Goal: Task Accomplishment & Management: Manage account settings

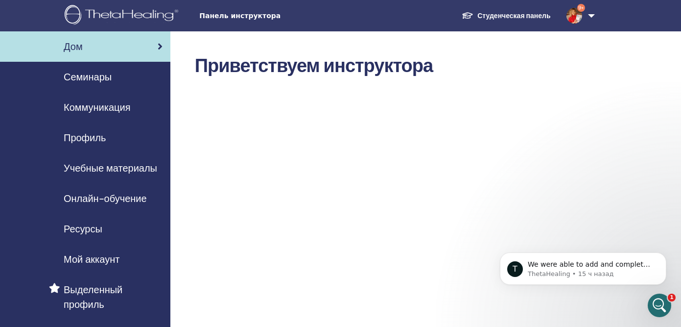
click at [96, 87] on link "Семинары" at bounding box center [85, 77] width 170 height 30
click at [94, 82] on span "Семинары" at bounding box center [88, 77] width 48 height 15
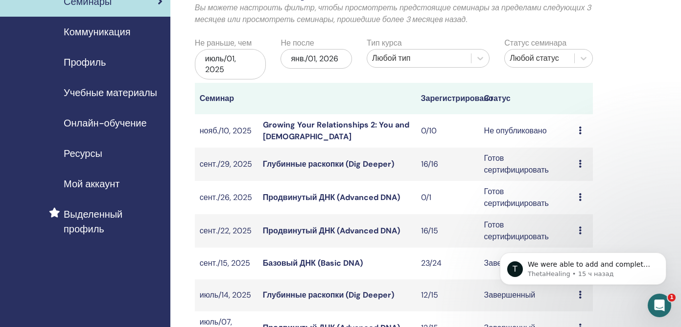
scroll to position [78, 0]
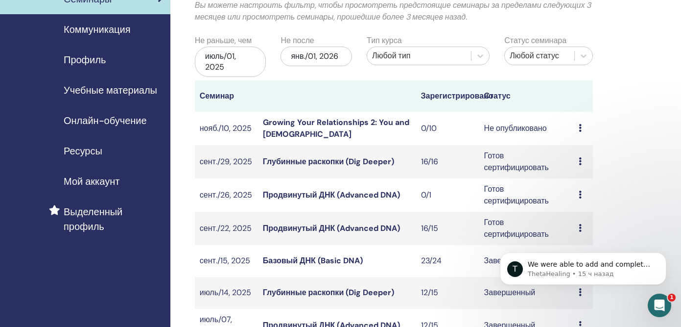
click at [276, 160] on link "Глубинные раскопки (Dig Deeper)" at bounding box center [328, 161] width 131 height 10
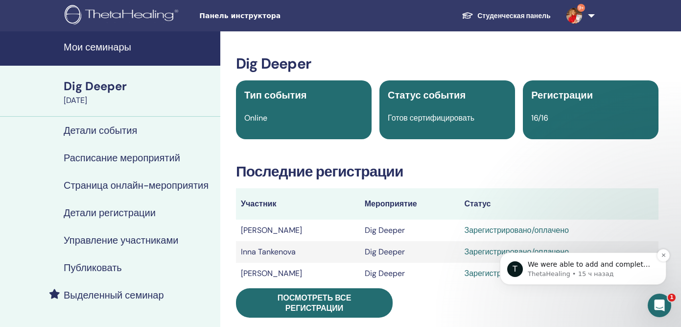
click at [552, 264] on span "We were able to add and complete the registration for the correct dates. Howeve…" at bounding box center [591, 317] width 126 height 115
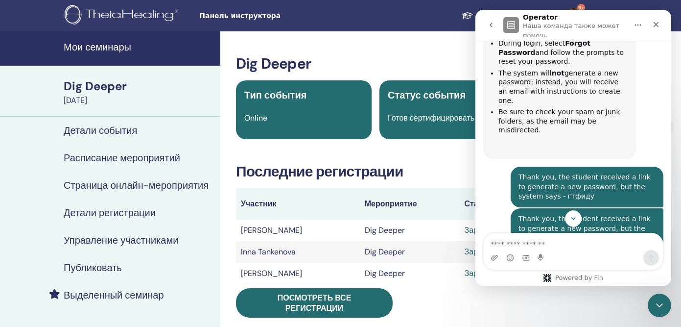
scroll to position [1022, 0]
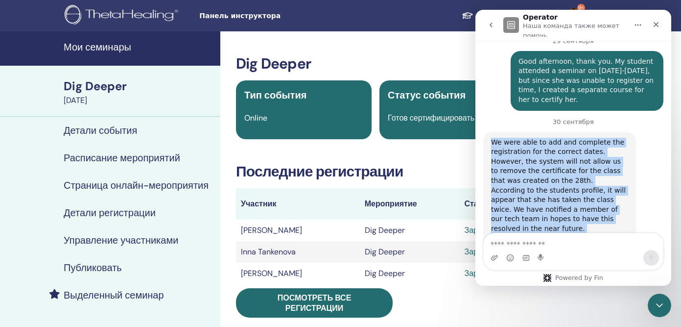
drag, startPoint x: 592, startPoint y: 202, endPoint x: 938, endPoint y: 108, distance: 358.9
click at [475, 97] on html "Operator [PERSON_NAME] команда также может помочь You have a new login experien…" at bounding box center [573, 148] width 196 height 276
copy div "We were able to add and complete the registration for the correct dates. Howeve…"
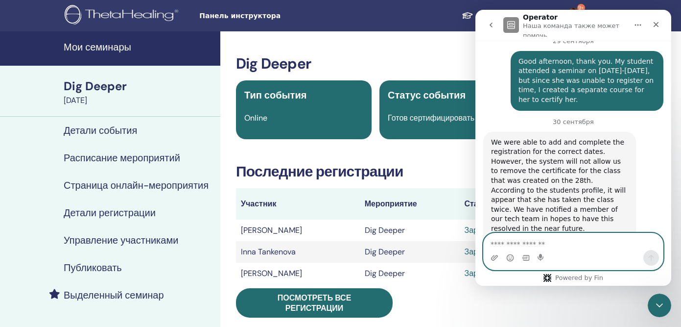
click at [510, 240] on textarea "Ваше сообщение..." at bounding box center [573, 241] width 179 height 17
paste textarea "**********"
type textarea "**********"
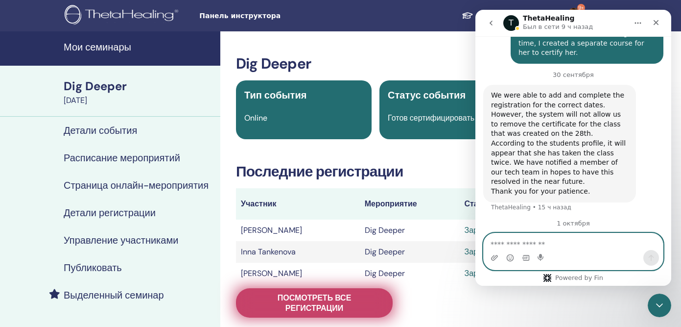
scroll to position [1060, 0]
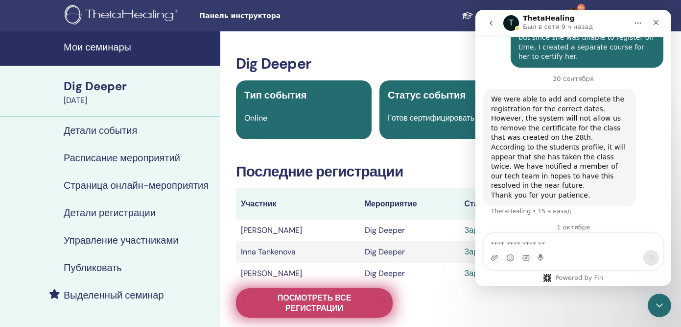
click at [348, 305] on span "Посмотреть все регистрации" at bounding box center [314, 302] width 132 height 21
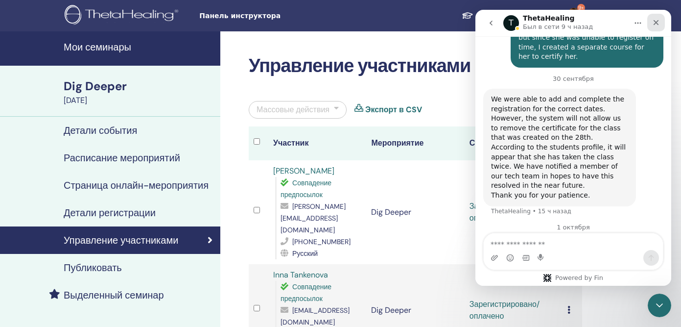
click at [656, 21] on icon "Закрыть" at bounding box center [656, 23] width 8 height 8
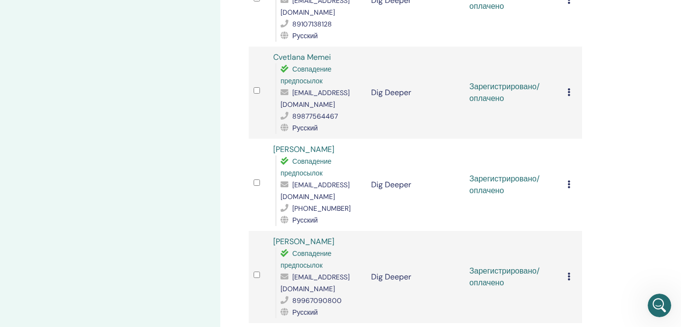
scroll to position [1330, 0]
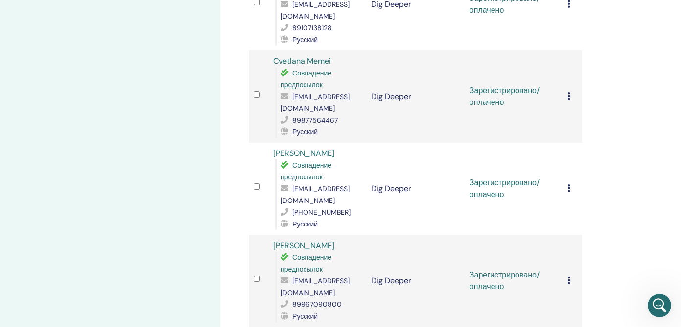
click at [570, 276] on icon at bounding box center [569, 280] width 3 height 8
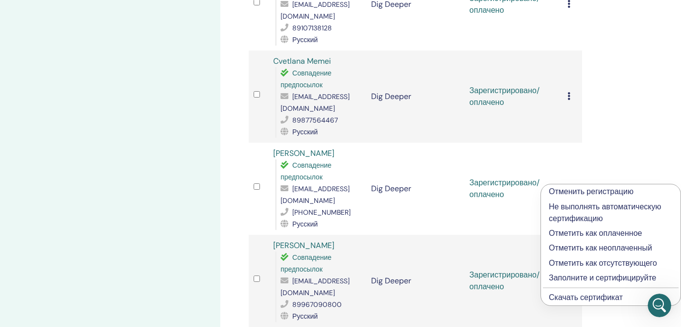
click at [570, 297] on link "Скачать сертификат" at bounding box center [586, 297] width 74 height 10
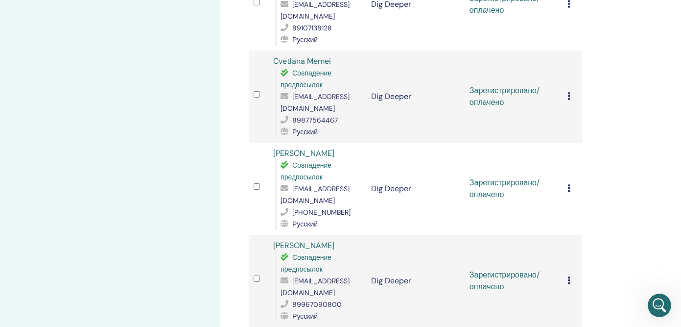
click at [329, 276] on span "[EMAIL_ADDRESS][DOMAIN_NAME]" at bounding box center [315, 286] width 69 height 21
copy span "[EMAIL_ADDRESS][DOMAIN_NAME]"
click at [569, 276] on icon at bounding box center [569, 280] width 3 height 8
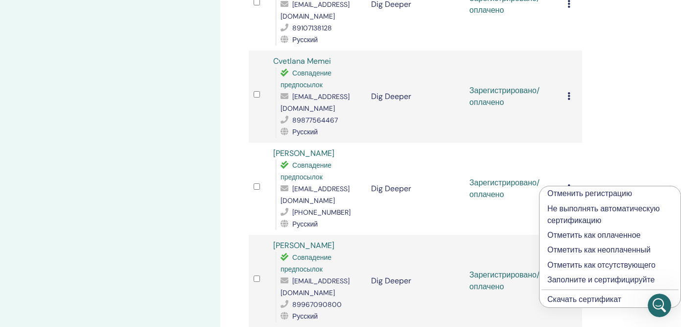
click at [560, 279] on p "Заполните и сертифицируйте" at bounding box center [609, 280] width 125 height 12
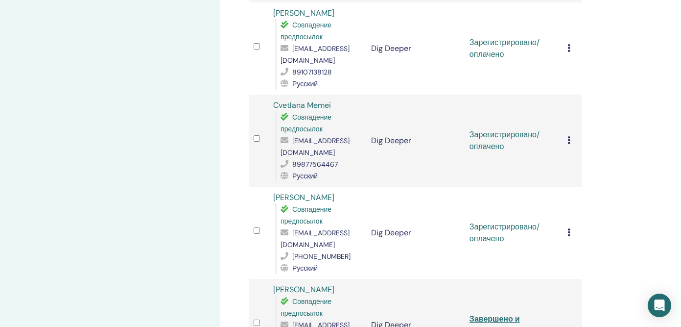
scroll to position [1277, 0]
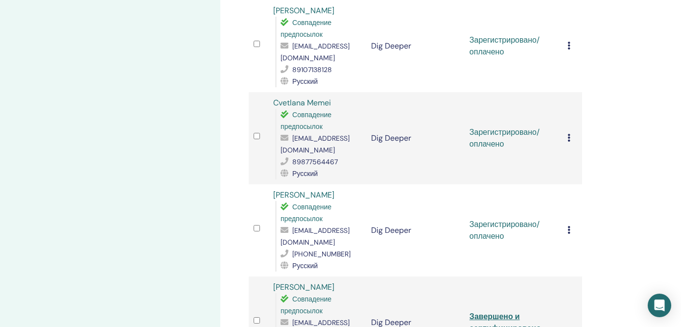
click at [569, 226] on icon at bounding box center [569, 230] width 3 height 8
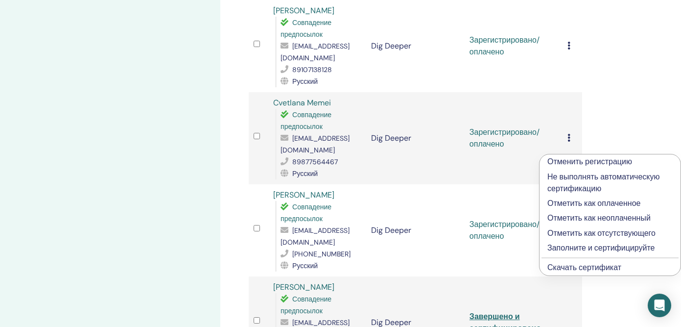
click at [558, 268] on link "Скачать сертификат" at bounding box center [584, 267] width 74 height 10
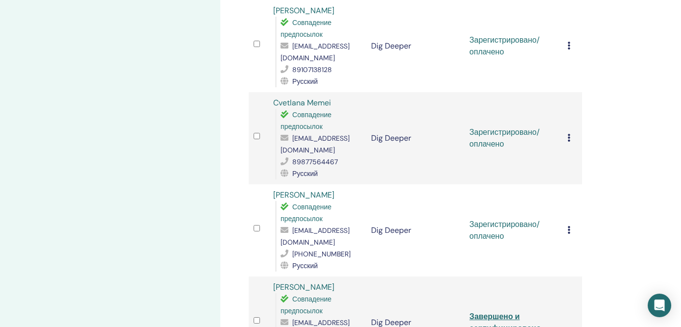
click at [313, 224] on div "[EMAIL_ADDRESS][DOMAIN_NAME]" at bounding box center [321, 236] width 81 height 24
click at [313, 226] on span "[EMAIL_ADDRESS][DOMAIN_NAME]" at bounding box center [315, 236] width 69 height 21
copy span "[EMAIL_ADDRESS][DOMAIN_NAME]"
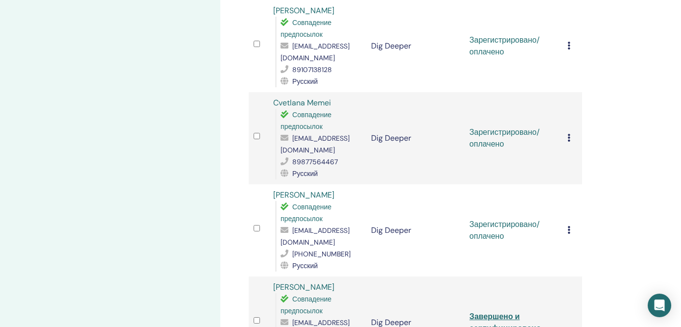
click at [569, 226] on icon at bounding box center [569, 230] width 3 height 8
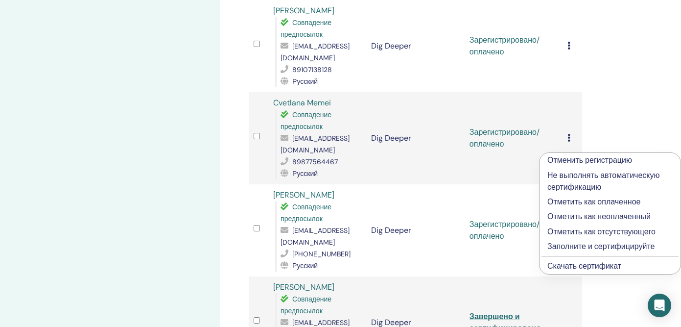
click at [562, 244] on p "Заполните и сертифицируйте" at bounding box center [609, 246] width 125 height 12
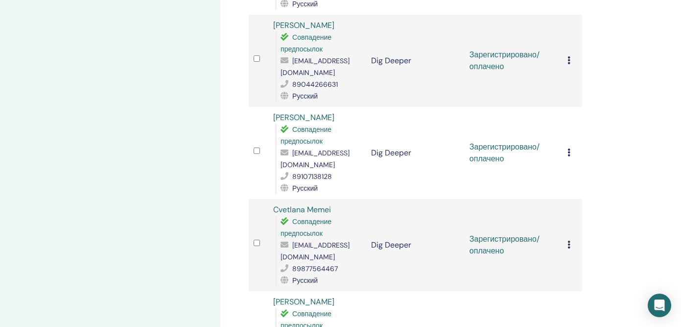
scroll to position [1169, 0]
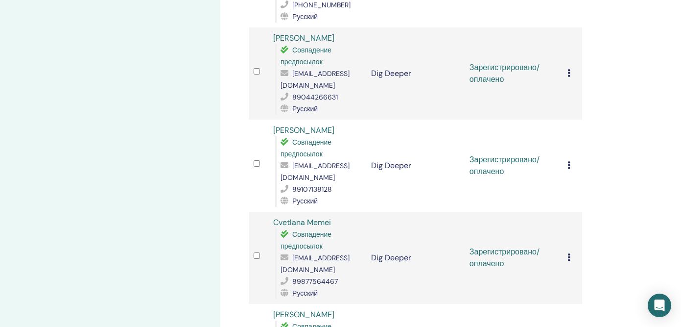
click at [569, 253] on icon at bounding box center [569, 257] width 3 height 8
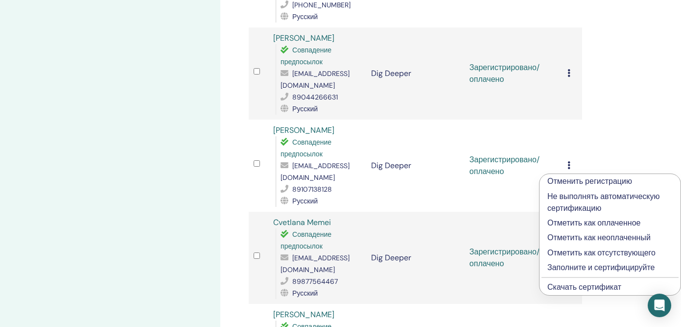
click at [554, 286] on link "Скачать сертификат" at bounding box center [584, 287] width 74 height 10
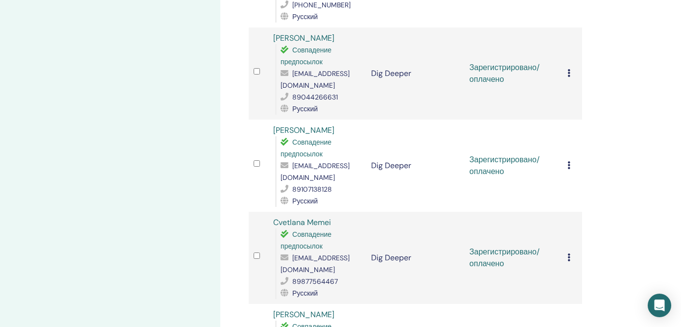
click at [569, 253] on icon at bounding box center [569, 257] width 3 height 8
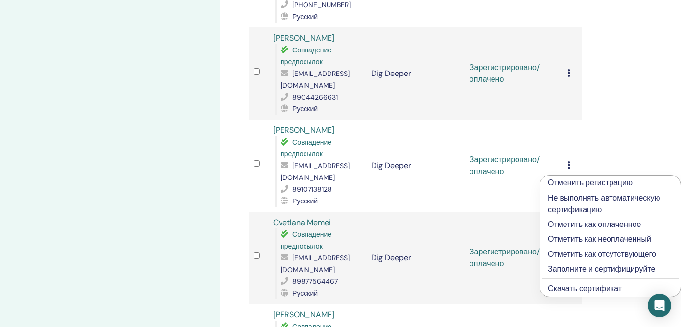
click at [300, 253] on span "[EMAIL_ADDRESS][DOMAIN_NAME]" at bounding box center [315, 263] width 69 height 21
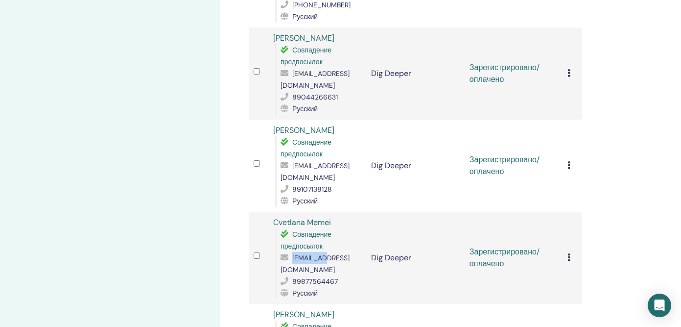
click at [300, 253] on span "[EMAIL_ADDRESS][DOMAIN_NAME]" at bounding box center [315, 263] width 69 height 21
copy span "[EMAIL_ADDRESS][DOMAIN_NAME]"
click at [570, 253] on icon at bounding box center [569, 257] width 3 height 8
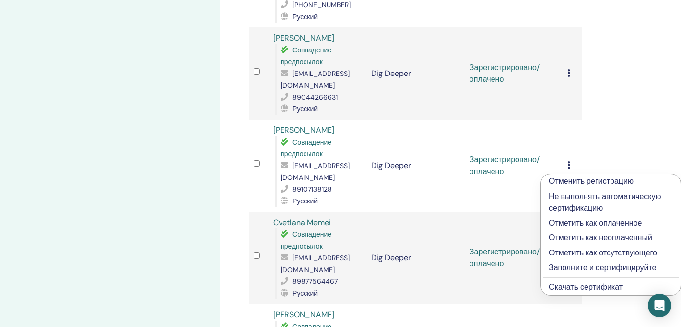
click at [559, 265] on p "Заполните и сертифицируйте" at bounding box center [611, 267] width 124 height 12
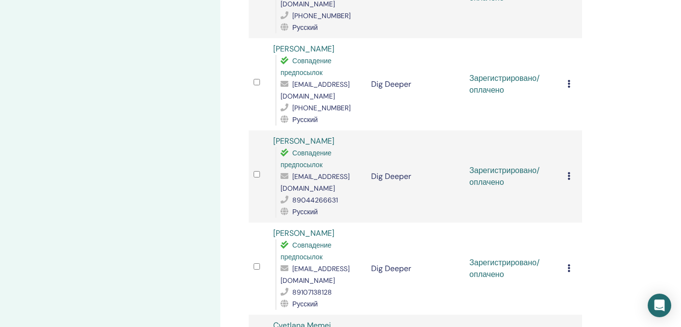
scroll to position [1049, 0]
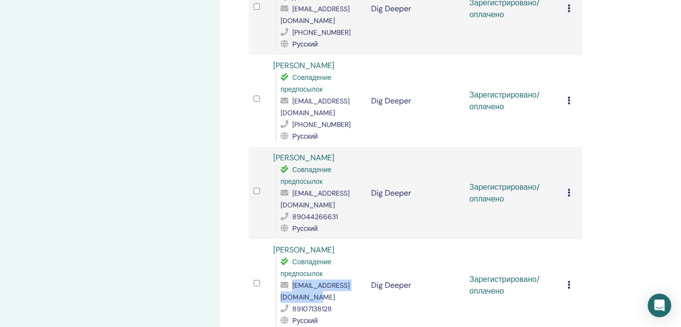
drag, startPoint x: 294, startPoint y: 202, endPoint x: 346, endPoint y: 215, distance: 54.0
click at [346, 279] on div "petrova-tab0403@yandex.ru" at bounding box center [321, 291] width 81 height 24
copy span "petrova-tab0403@yandex.ru"
click at [569, 281] on icon at bounding box center [569, 285] width 3 height 8
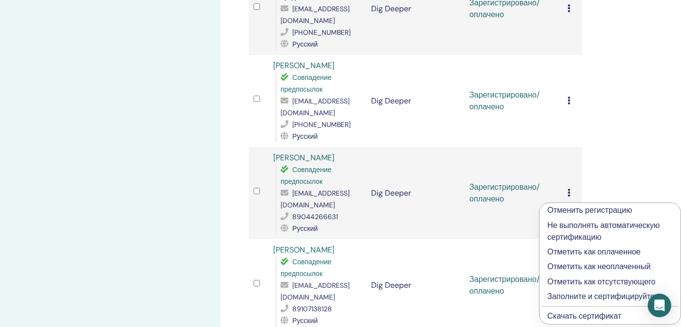
click at [568, 316] on link "Скачать сертификат" at bounding box center [584, 315] width 74 height 10
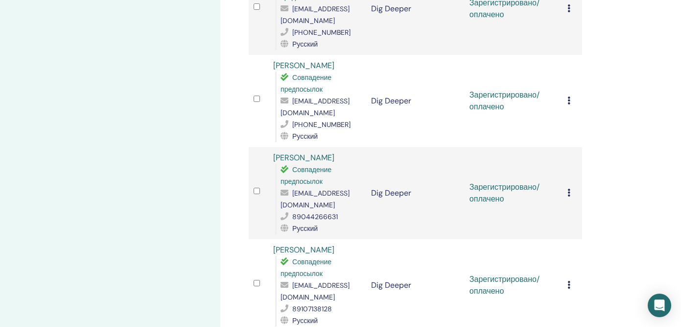
click at [570, 281] on icon at bounding box center [569, 285] width 3 height 8
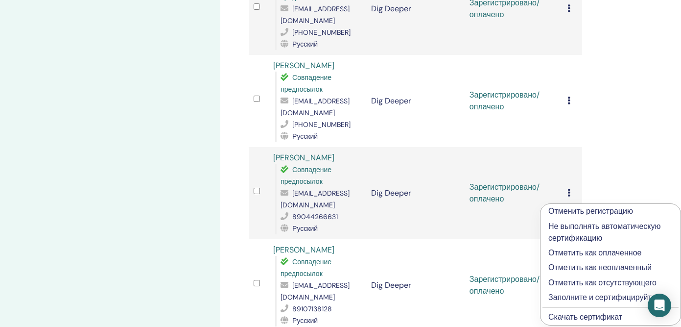
click at [565, 299] on p "Заполните и сертифицируйте" at bounding box center [610, 297] width 124 height 12
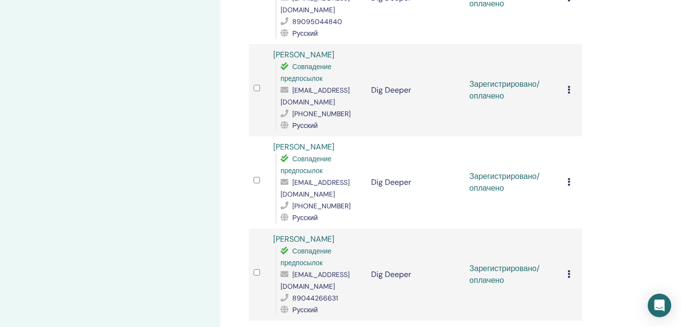
scroll to position [954, 0]
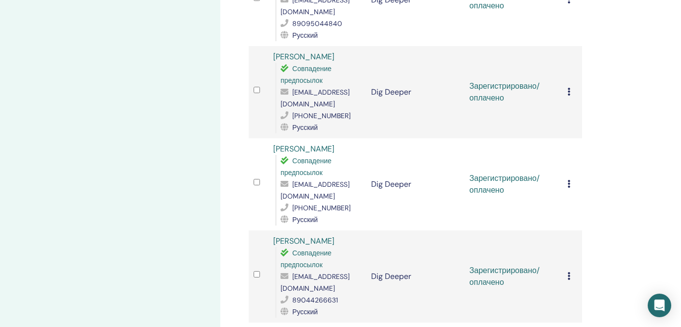
click at [568, 272] on icon at bounding box center [569, 276] width 3 height 8
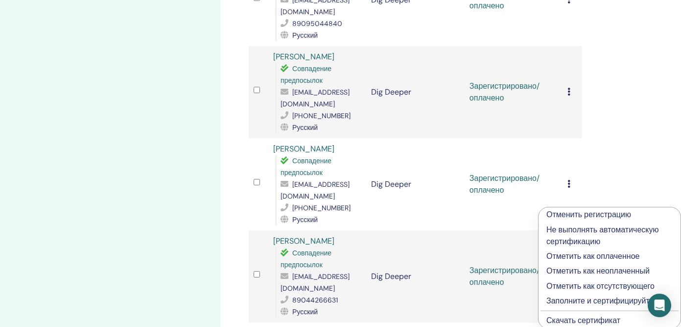
click at [554, 323] on link "Скачать сертификат" at bounding box center [583, 320] width 74 height 10
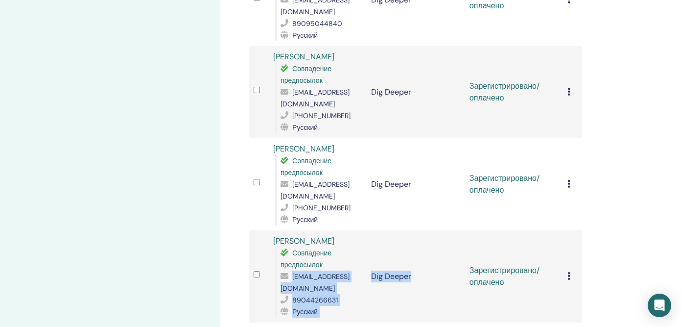
drag, startPoint x: 375, startPoint y: 218, endPoint x: 280, endPoint y: 222, distance: 95.1
click at [280, 230] on tr "[PERSON_NAME] Совпадение предпосылок [EMAIL_ADDRESS][DOMAIN_NAME] 89044266631 Р…" at bounding box center [415, 276] width 333 height 92
click at [280, 247] on div "Совпадение предпосылок [EMAIL_ADDRESS][DOMAIN_NAME] 89044266631 Русский" at bounding box center [318, 282] width 86 height 71
click at [285, 272] on span "[EMAIL_ADDRESS][DOMAIN_NAME]" at bounding box center [315, 282] width 69 height 21
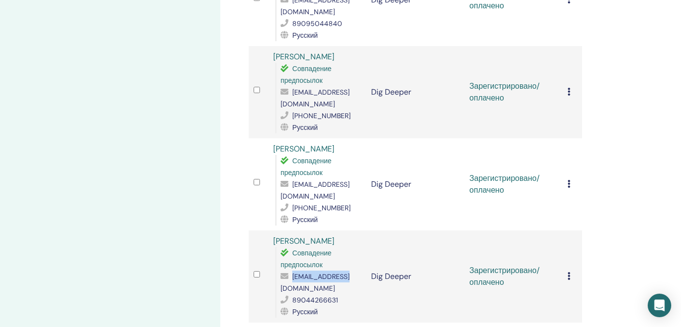
click at [290, 272] on span "[EMAIL_ADDRESS][DOMAIN_NAME]" at bounding box center [315, 282] width 69 height 21
click at [569, 272] on icon at bounding box center [569, 276] width 3 height 8
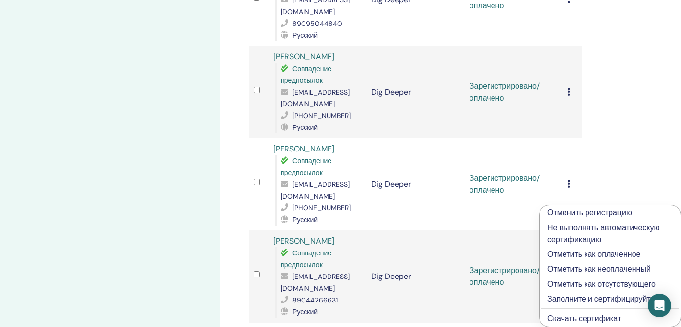
click at [563, 298] on p "Заполните и сертифицируйте" at bounding box center [609, 299] width 125 height 12
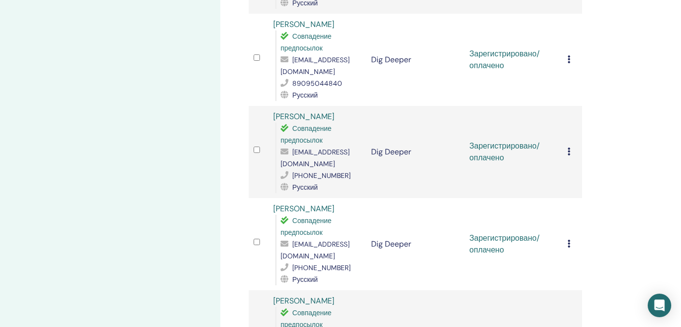
scroll to position [917, 0]
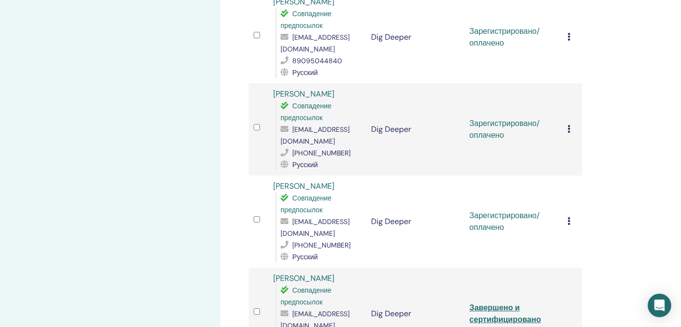
click at [570, 215] on div "Отменить регистрацию Не выполнять автоматическую сертификацию Отметить как опла…" at bounding box center [573, 221] width 10 height 12
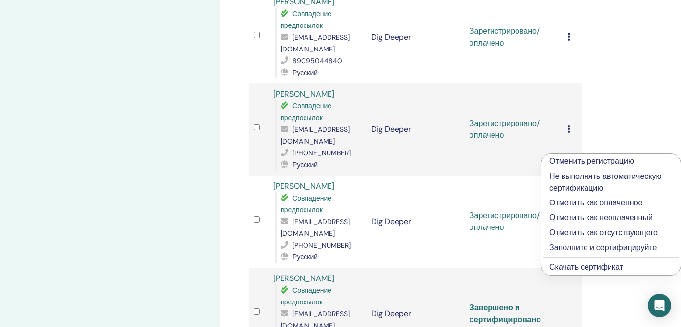
click at [551, 270] on link "Скачать сертификат" at bounding box center [586, 266] width 74 height 10
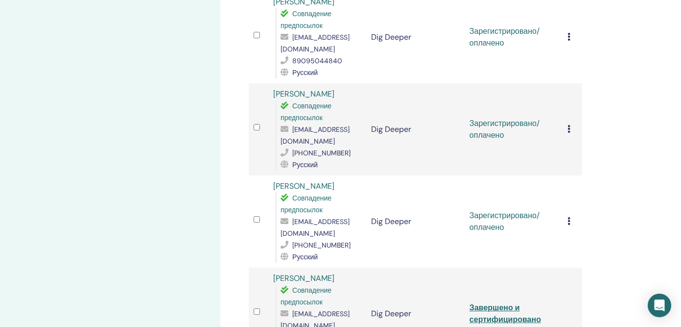
click at [327, 217] on span "gerasimova_diz@mail.ru" at bounding box center [315, 227] width 69 height 21
copy span "gerasimova_diz@mail.ru"
click at [568, 217] on icon at bounding box center [569, 221] width 3 height 8
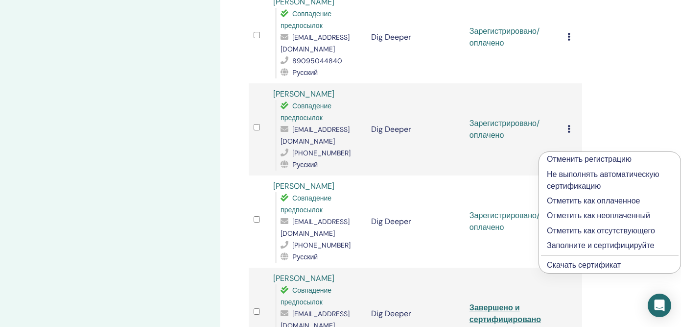
click at [555, 246] on p "Заполните и сертифицируйте" at bounding box center [610, 245] width 126 height 12
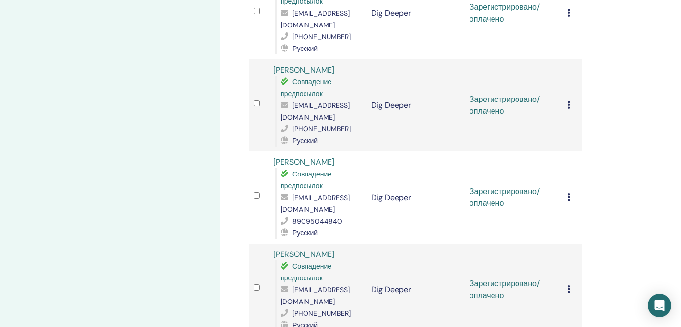
scroll to position [779, 0]
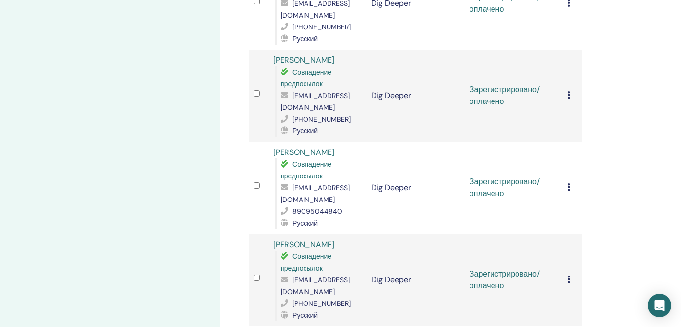
click at [569, 275] on icon at bounding box center [569, 279] width 3 height 8
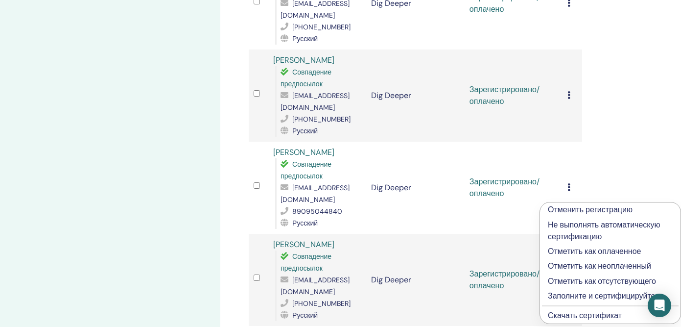
click at [575, 317] on link "Скачать сертификат" at bounding box center [585, 315] width 74 height 10
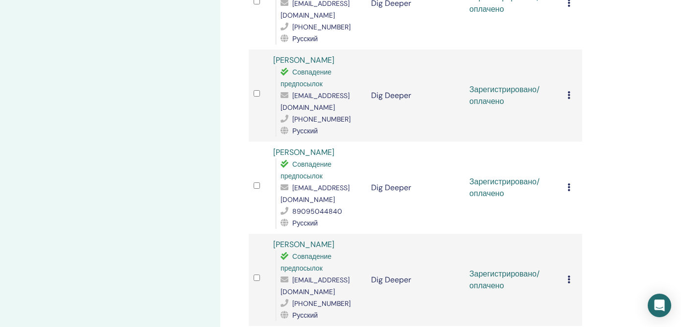
click at [303, 275] on span "[EMAIL_ADDRESS][DOMAIN_NAME]" at bounding box center [315, 285] width 69 height 21
copy span "[EMAIL_ADDRESS][DOMAIN_NAME]"
click at [569, 275] on icon at bounding box center [569, 279] width 3 height 8
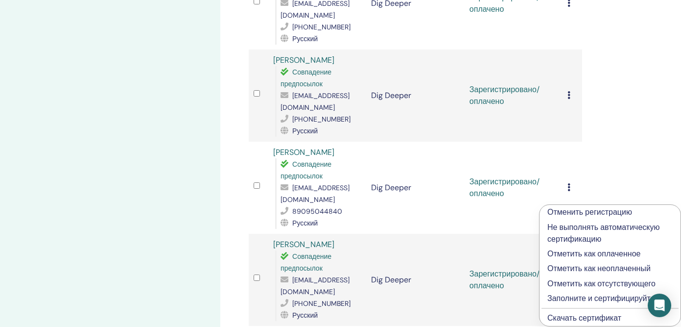
click at [563, 297] on p "Заполните и сертифицируйте" at bounding box center [609, 298] width 125 height 12
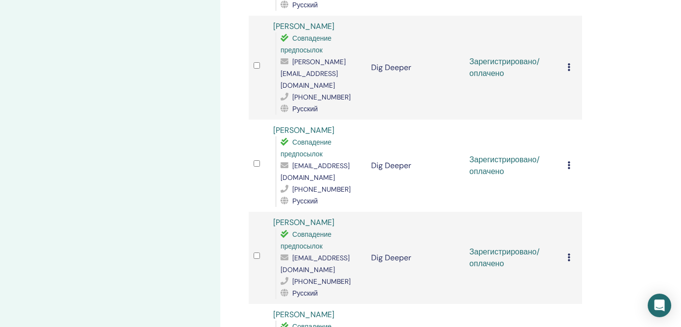
scroll to position [727, 0]
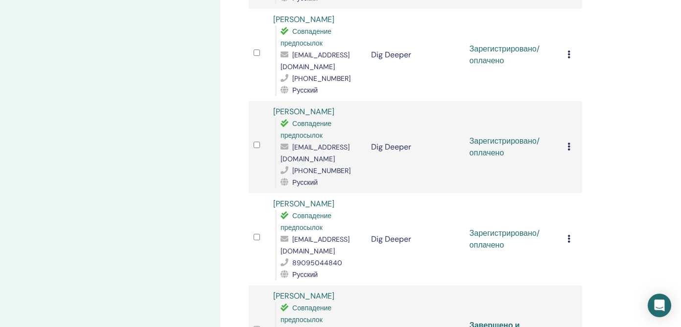
click at [570, 235] on icon at bounding box center [569, 239] width 3 height 8
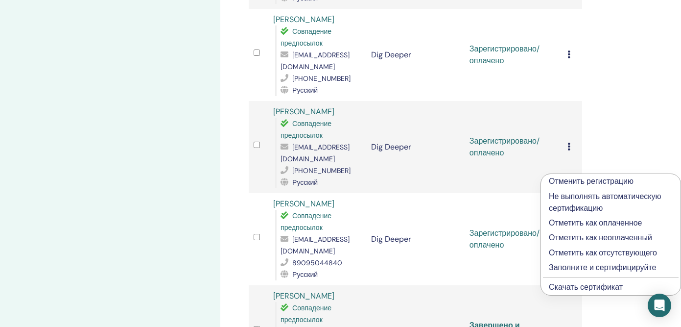
click at [557, 287] on link "Скачать сертификат" at bounding box center [586, 287] width 74 height 10
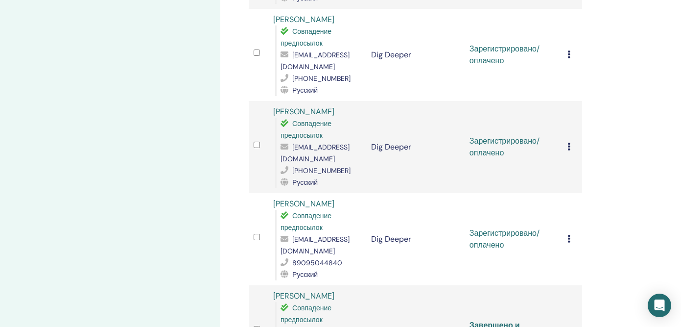
click at [318, 235] on span "[EMAIL_ADDRESS][DOMAIN_NAME]" at bounding box center [315, 245] width 69 height 21
copy span "[EMAIL_ADDRESS][DOMAIN_NAME]"
click at [569, 235] on icon at bounding box center [569, 239] width 3 height 8
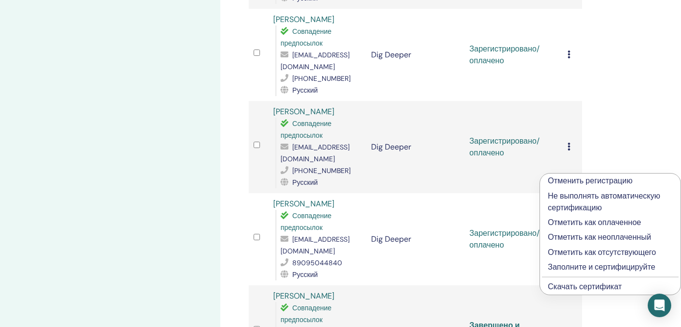
click at [563, 263] on p "Заполните и сертифицируйте" at bounding box center [610, 267] width 125 height 12
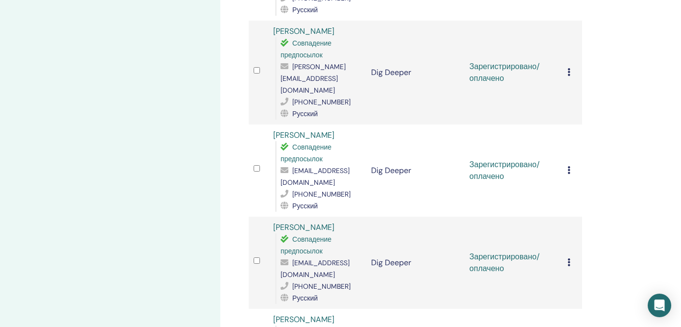
scroll to position [615, 0]
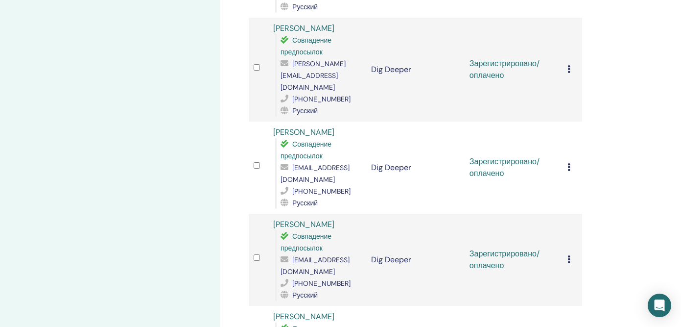
click at [570, 255] on icon at bounding box center [569, 259] width 3 height 8
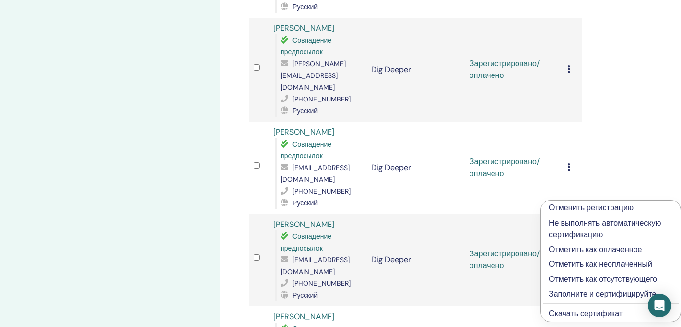
click at [572, 315] on link "Скачать сертификат" at bounding box center [586, 313] width 74 height 10
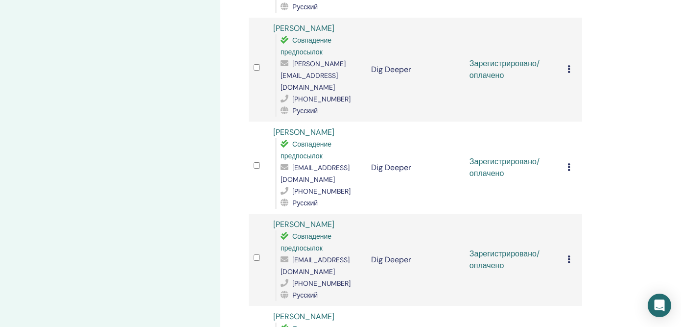
click at [313, 255] on span "[EMAIL_ADDRESS][DOMAIN_NAME]" at bounding box center [315, 265] width 69 height 21
click at [303, 255] on span "[EMAIL_ADDRESS][DOMAIN_NAME]" at bounding box center [315, 265] width 69 height 21
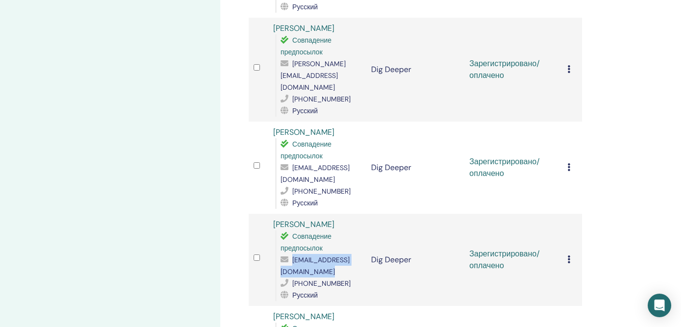
click at [303, 255] on span "[EMAIL_ADDRESS][DOMAIN_NAME]" at bounding box center [315, 265] width 69 height 21
copy span "[EMAIL_ADDRESS][DOMAIN_NAME]"
click at [570, 255] on icon at bounding box center [569, 259] width 3 height 8
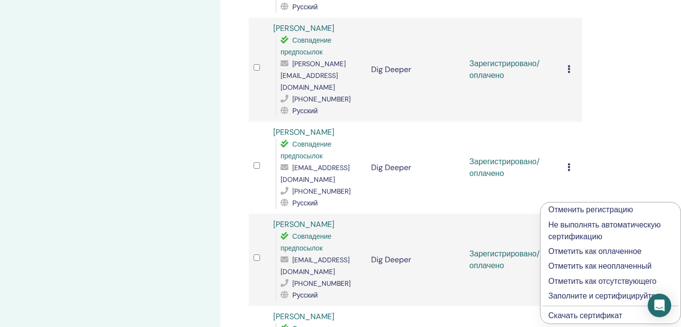
click at [556, 299] on p "Заполните и сертифицируйте" at bounding box center [610, 296] width 124 height 12
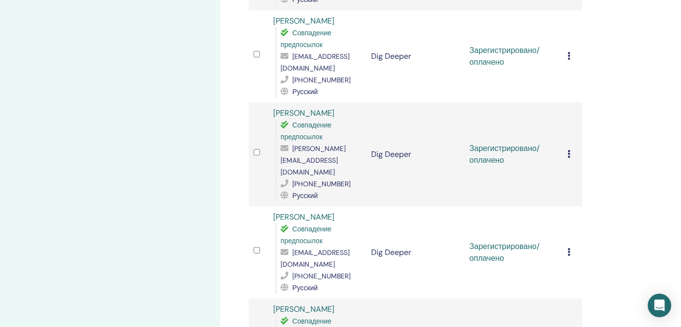
scroll to position [531, 0]
click at [568, 247] on icon at bounding box center [569, 251] width 3 height 8
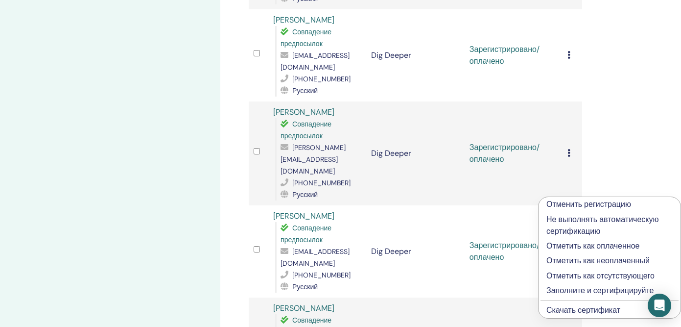
click at [571, 309] on link "Скачать сертификат" at bounding box center [583, 310] width 74 height 10
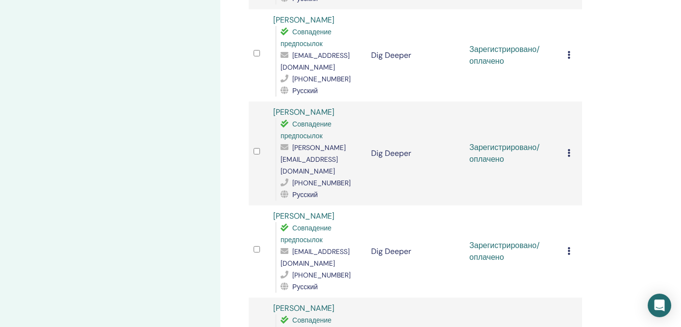
click at [307, 247] on span "[EMAIL_ADDRESS][DOMAIN_NAME]" at bounding box center [315, 257] width 69 height 21
copy span "[EMAIL_ADDRESS][DOMAIN_NAME]"
click at [572, 245] on div "Отменить регистрацию Не выполнять автоматическую сертификацию Отметить как опла…" at bounding box center [573, 251] width 10 height 12
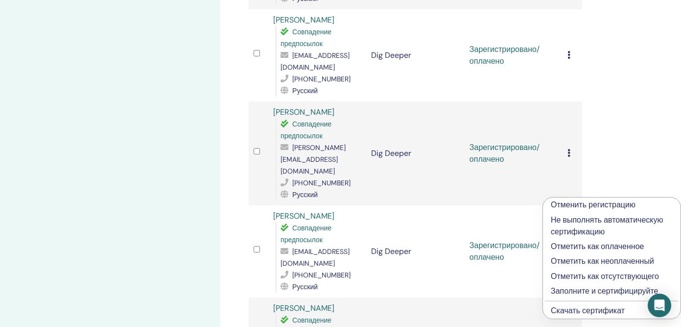
click at [558, 287] on p "Заполните и сертифицируйте" at bounding box center [612, 291] width 122 height 12
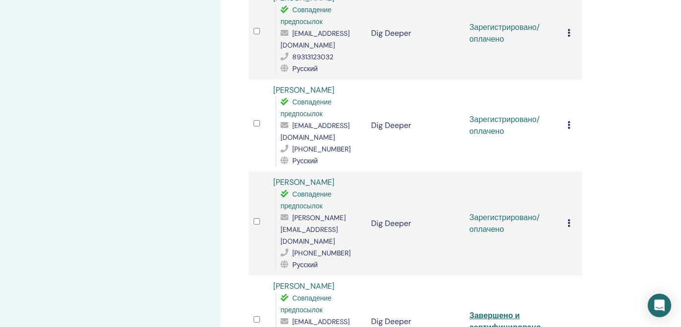
scroll to position [460, 0]
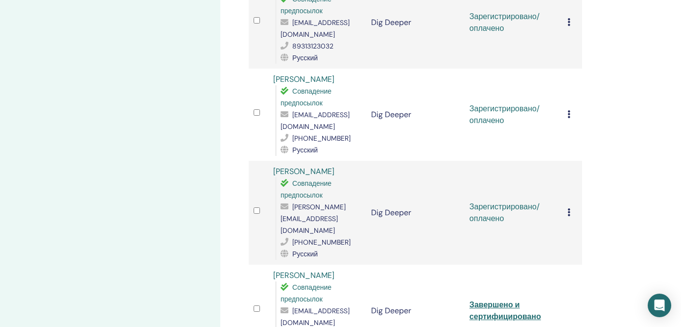
click at [569, 208] on icon at bounding box center [569, 212] width 3 height 8
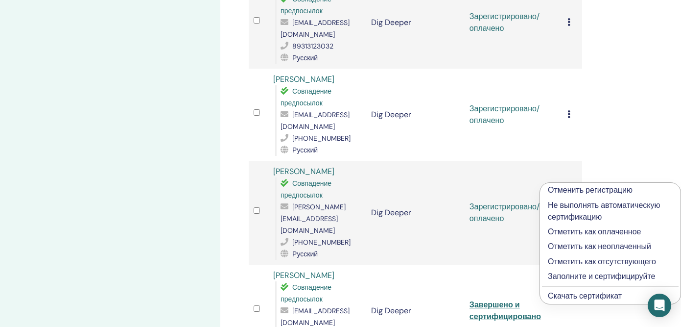
click at [569, 295] on link "Скачать сертификат" at bounding box center [585, 295] width 74 height 10
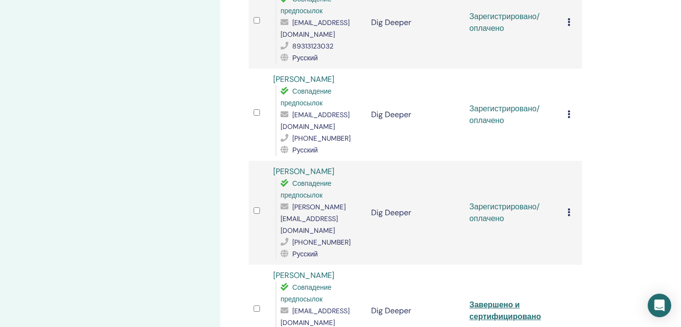
click at [300, 202] on span "[PERSON_NAME][EMAIL_ADDRESS][DOMAIN_NAME]" at bounding box center [313, 218] width 65 height 32
copy span "[PERSON_NAME][EMAIL_ADDRESS][DOMAIN_NAME]"
click at [568, 208] on icon at bounding box center [569, 212] width 3 height 8
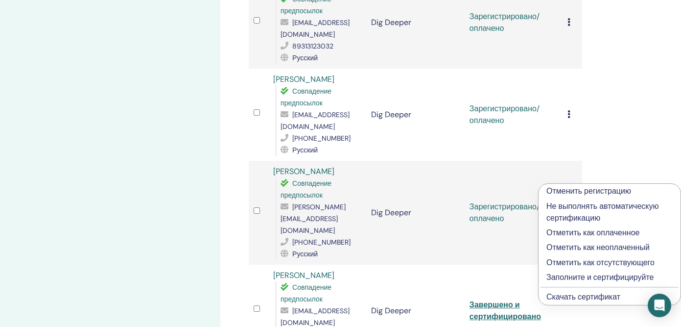
click at [555, 276] on p "Заполните и сертифицируйте" at bounding box center [609, 277] width 126 height 12
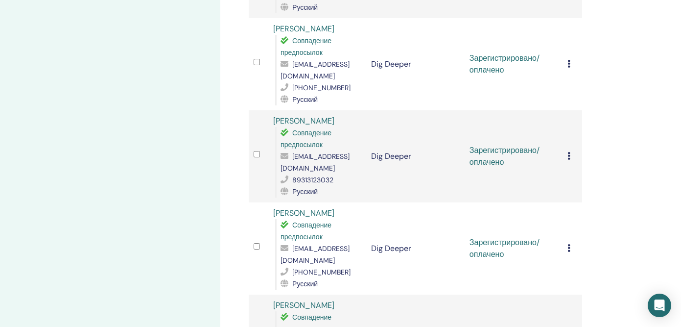
scroll to position [337, 0]
click at [569, 245] on icon at bounding box center [569, 249] width 3 height 8
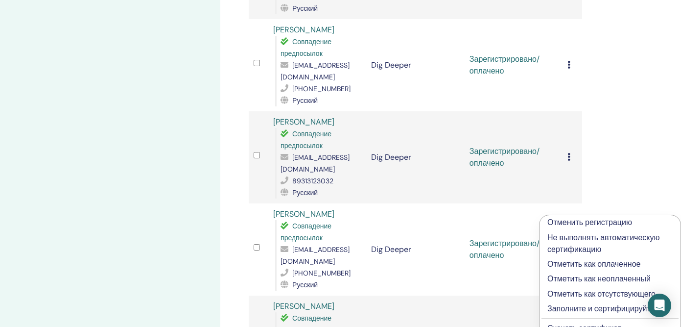
scroll to position [377, 0]
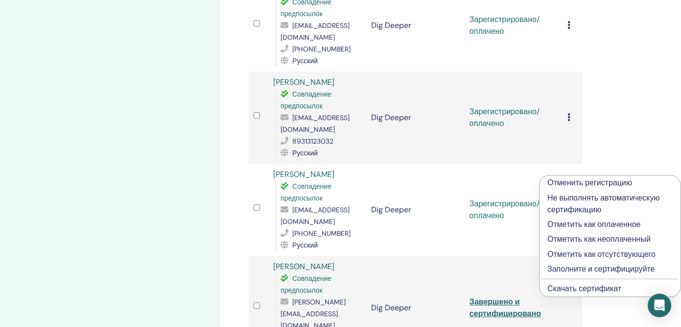
click at [594, 285] on link "Скачать сертификат" at bounding box center [584, 288] width 74 height 10
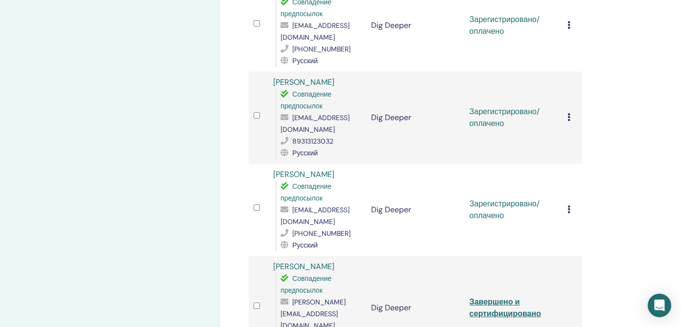
click at [570, 205] on icon at bounding box center [569, 209] width 3 height 8
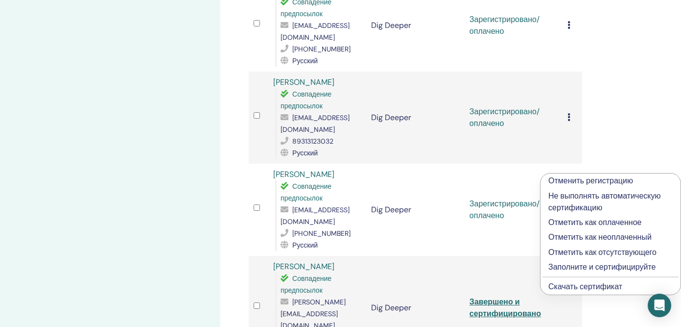
click at [564, 271] on p "Заполните и сертифицируйте" at bounding box center [610, 267] width 124 height 12
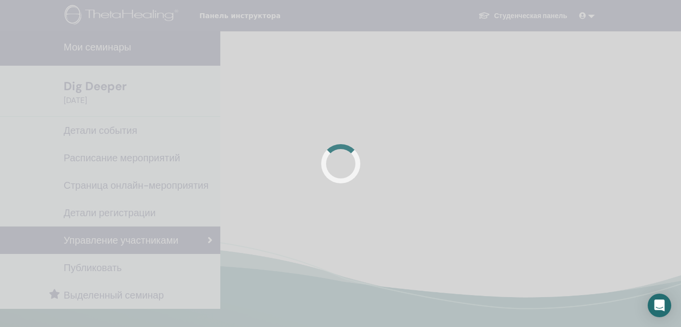
scroll to position [233, 0]
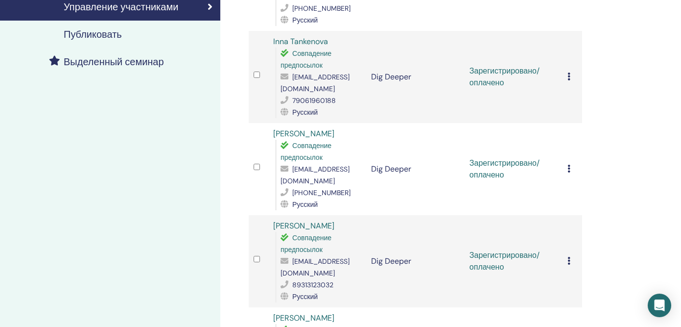
click at [569, 257] on icon at bounding box center [569, 261] width 3 height 8
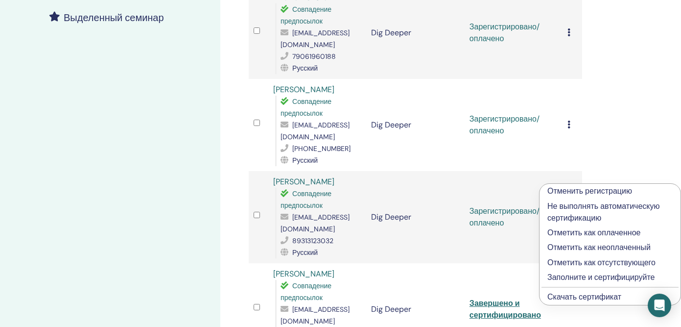
scroll to position [276, 0]
click at [580, 297] on link "Скачать сертификат" at bounding box center [584, 297] width 74 height 10
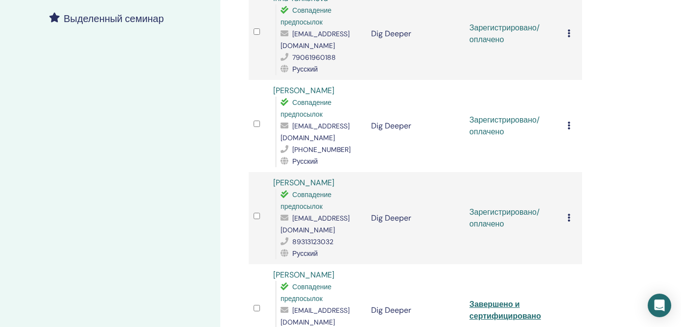
click at [311, 214] on span "[EMAIL_ADDRESS][DOMAIN_NAME]" at bounding box center [315, 224] width 69 height 21
copy span "[EMAIL_ADDRESS][DOMAIN_NAME]"
click at [568, 214] on icon at bounding box center [569, 218] width 3 height 8
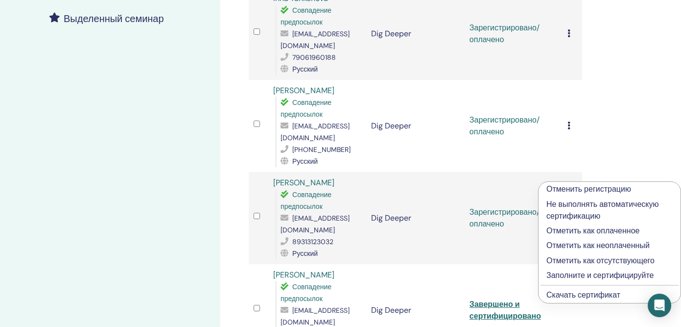
click at [578, 281] on p "Заполните и сертифицируйте" at bounding box center [609, 275] width 126 height 12
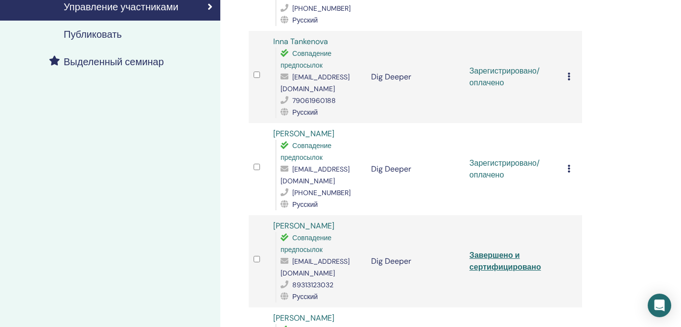
scroll to position [233, 0]
click at [568, 165] on icon at bounding box center [569, 169] width 3 height 8
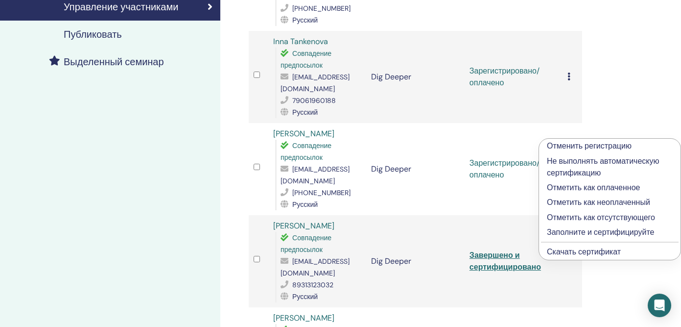
click at [576, 250] on link "Скачать сертификат" at bounding box center [584, 251] width 74 height 10
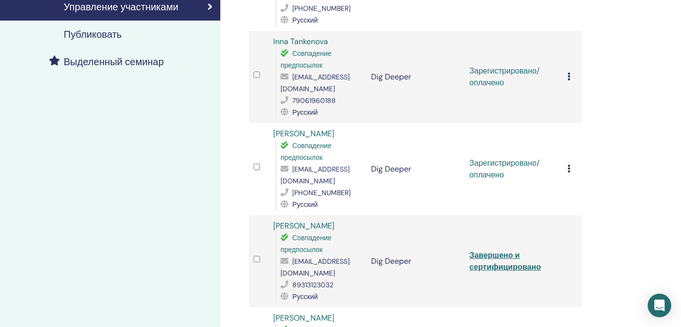
click at [348, 165] on span "[EMAIL_ADDRESS][DOMAIN_NAME]" at bounding box center [315, 175] width 69 height 21
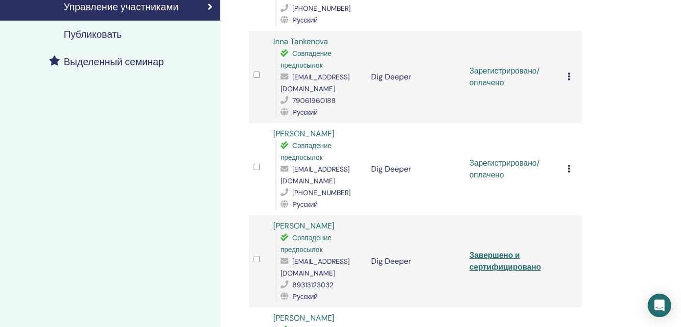
click at [570, 165] on icon at bounding box center [569, 169] width 3 height 8
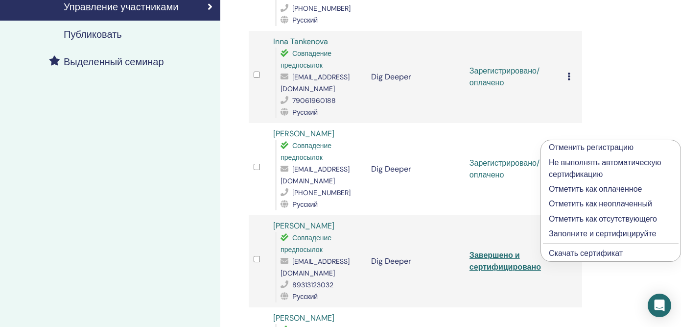
click at [581, 233] on p "Заполните и сертифицируйте" at bounding box center [611, 234] width 124 height 12
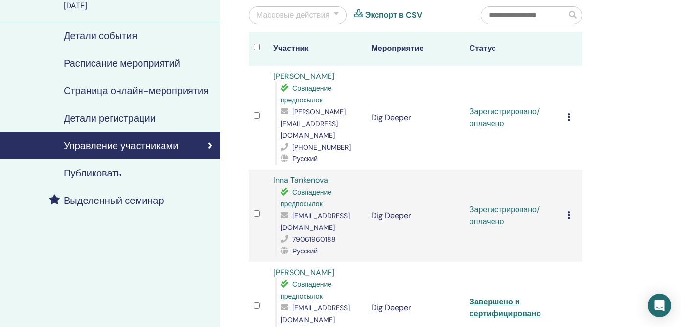
scroll to position [93, 0]
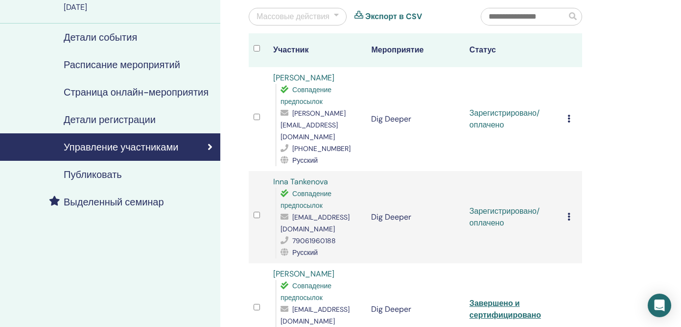
click at [569, 213] on icon at bounding box center [569, 217] width 3 height 8
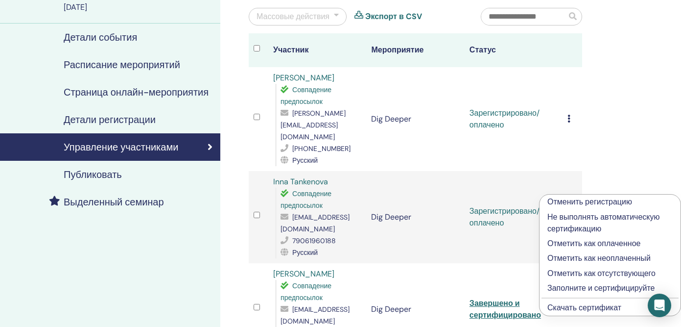
click at [577, 306] on link "Скачать сертификат" at bounding box center [584, 307] width 74 height 10
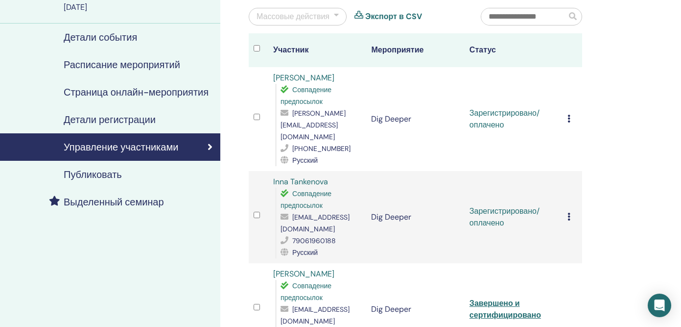
click at [299, 213] on span "[EMAIL_ADDRESS][DOMAIN_NAME]" at bounding box center [315, 223] width 69 height 21
copy span "[EMAIL_ADDRESS][DOMAIN_NAME]"
click at [568, 213] on icon at bounding box center [569, 217] width 3 height 8
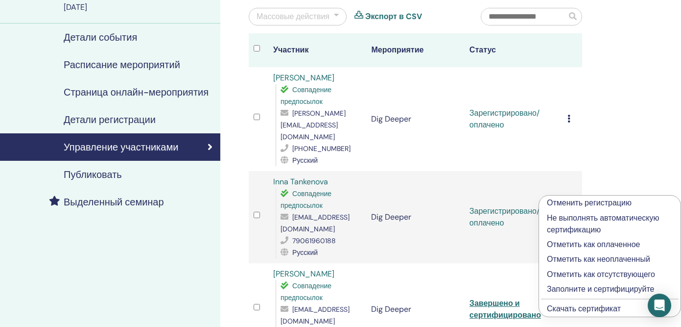
click at [563, 288] on p "Заполните и сертифицируйте" at bounding box center [610, 289] width 126 height 12
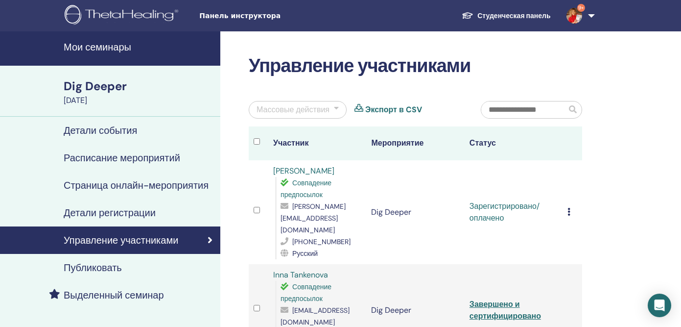
scroll to position [93, 0]
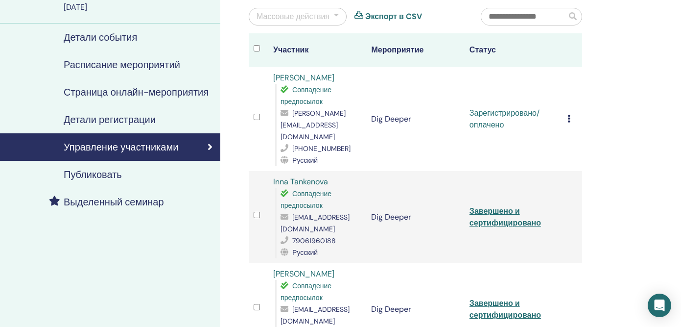
click at [570, 115] on icon at bounding box center [569, 119] width 3 height 8
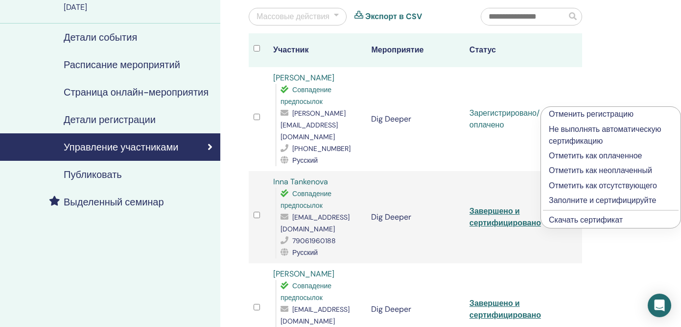
click at [566, 220] on link "Скачать сертификат" at bounding box center [586, 219] width 74 height 10
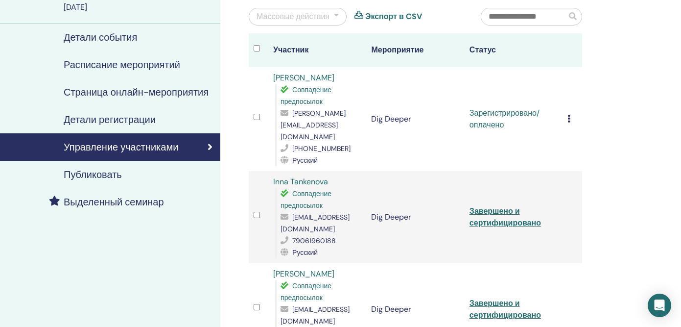
click at [299, 111] on span "lana.17@bk.ru" at bounding box center [313, 125] width 65 height 32
click at [299, 112] on span "lana.17@bk.ru" at bounding box center [313, 125] width 65 height 32
copy span "lana.17@bk.ru"
click at [569, 115] on icon at bounding box center [569, 119] width 3 height 8
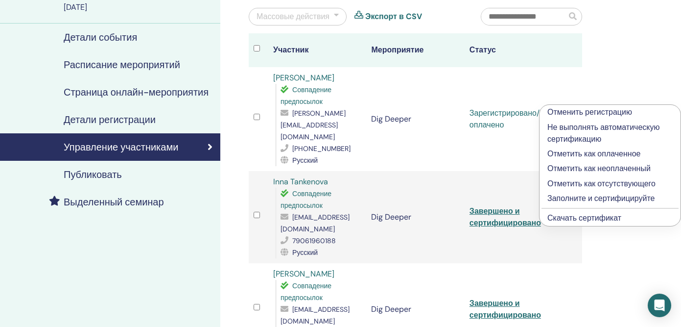
click at [564, 202] on p "Заполните и сертифицируйте" at bounding box center [609, 198] width 125 height 12
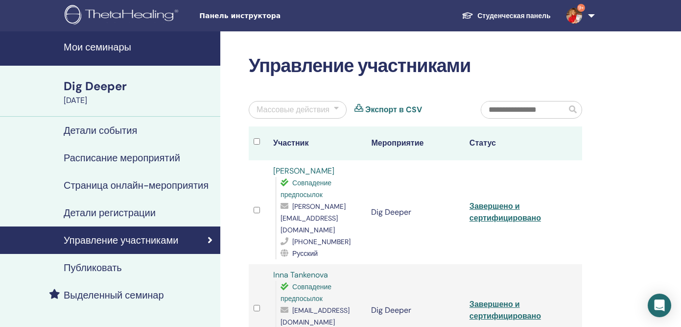
click at [117, 44] on h4 "Мои семинары" at bounding box center [139, 47] width 151 height 12
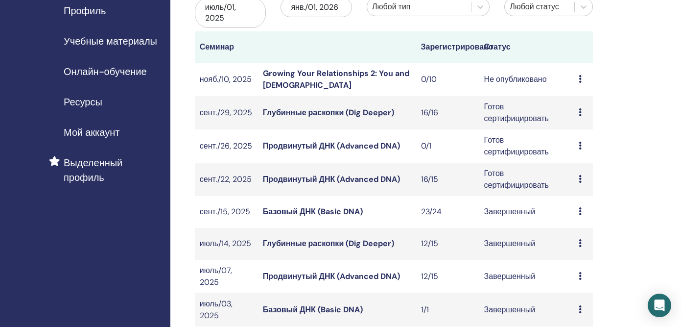
scroll to position [127, 0]
click at [354, 143] on link "Продвинутый ДНК (Advanced DNA)" at bounding box center [331, 145] width 137 height 10
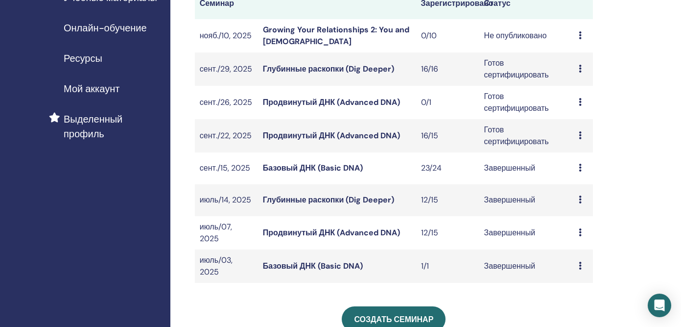
scroll to position [173, 0]
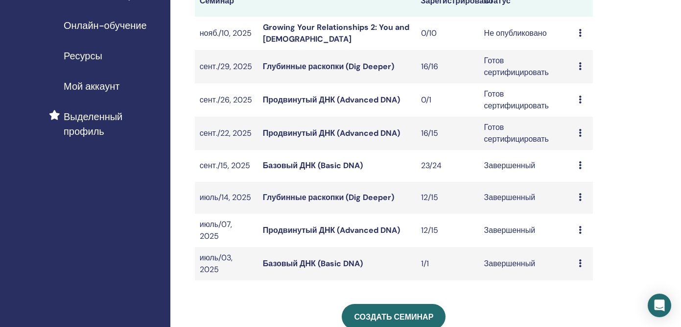
click at [288, 196] on link "Глубинные раскопки (Dig Deeper)" at bounding box center [328, 197] width 131 height 10
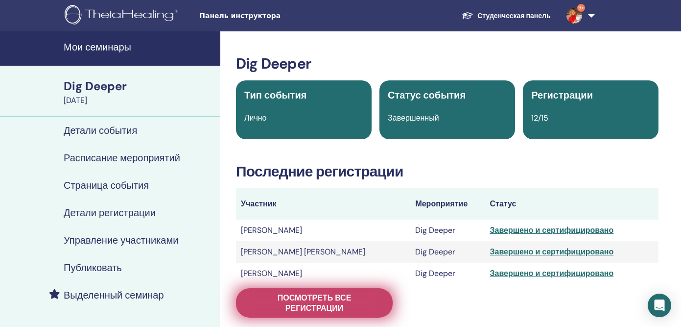
click at [290, 307] on span "Посмотреть все регистрации" at bounding box center [314, 302] width 132 height 21
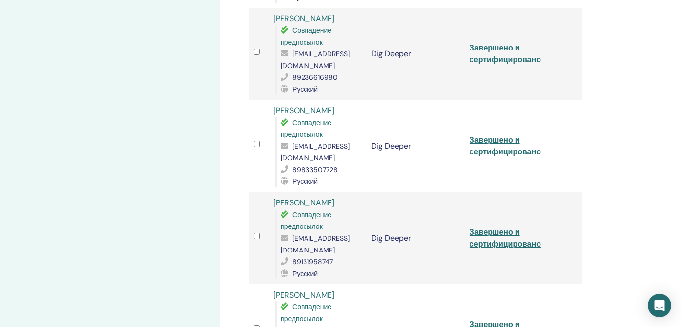
scroll to position [444, 0]
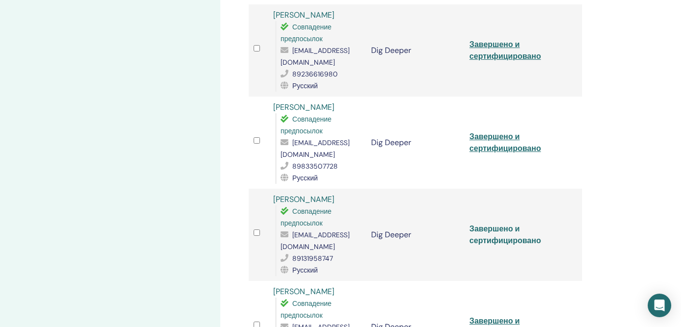
click at [503, 230] on link "Завершено и сертифицировано" at bounding box center [505, 234] width 71 height 22
click at [290, 245] on span "[EMAIL_ADDRESS][DOMAIN_NAME]" at bounding box center [315, 240] width 69 height 21
copy span "[EMAIL_ADDRESS][DOMAIN_NAME]"
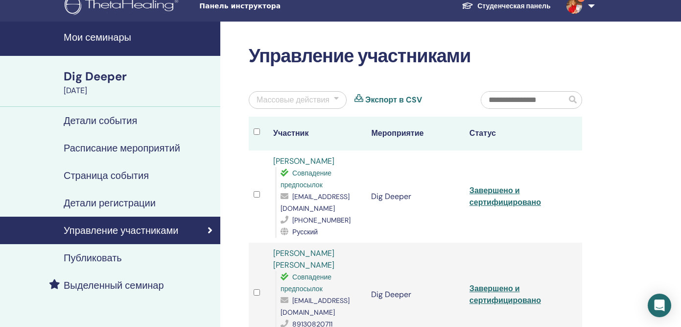
scroll to position [0, 0]
